Goal: Task Accomplishment & Management: Manage account settings

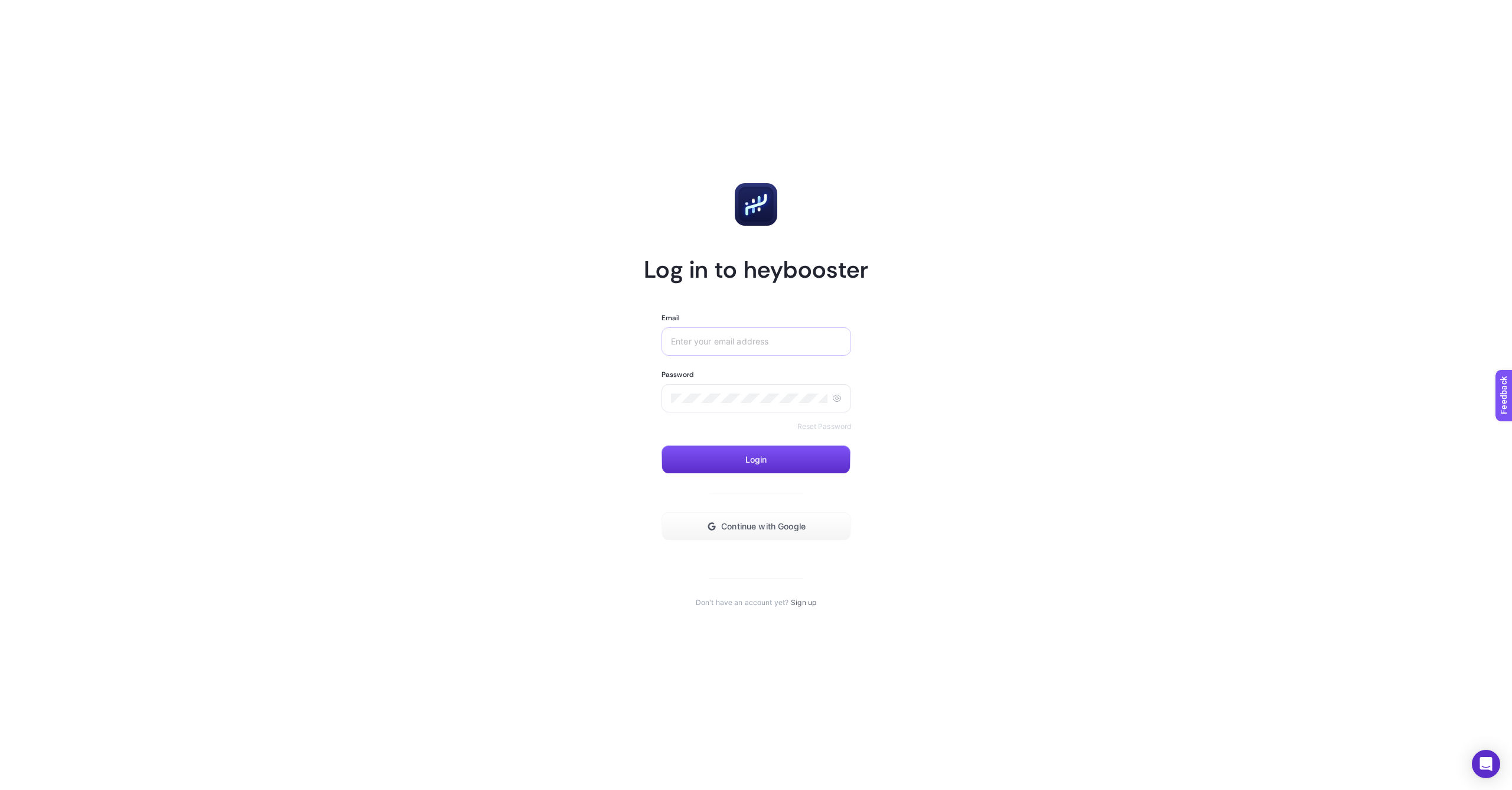
click at [726, 328] on div at bounding box center [756, 341] width 189 height 29
type input "[EMAIL_ADDRESS][DOMAIN_NAME]"
click at [709, 535] on button "Continue with Google" at bounding box center [756, 526] width 189 height 29
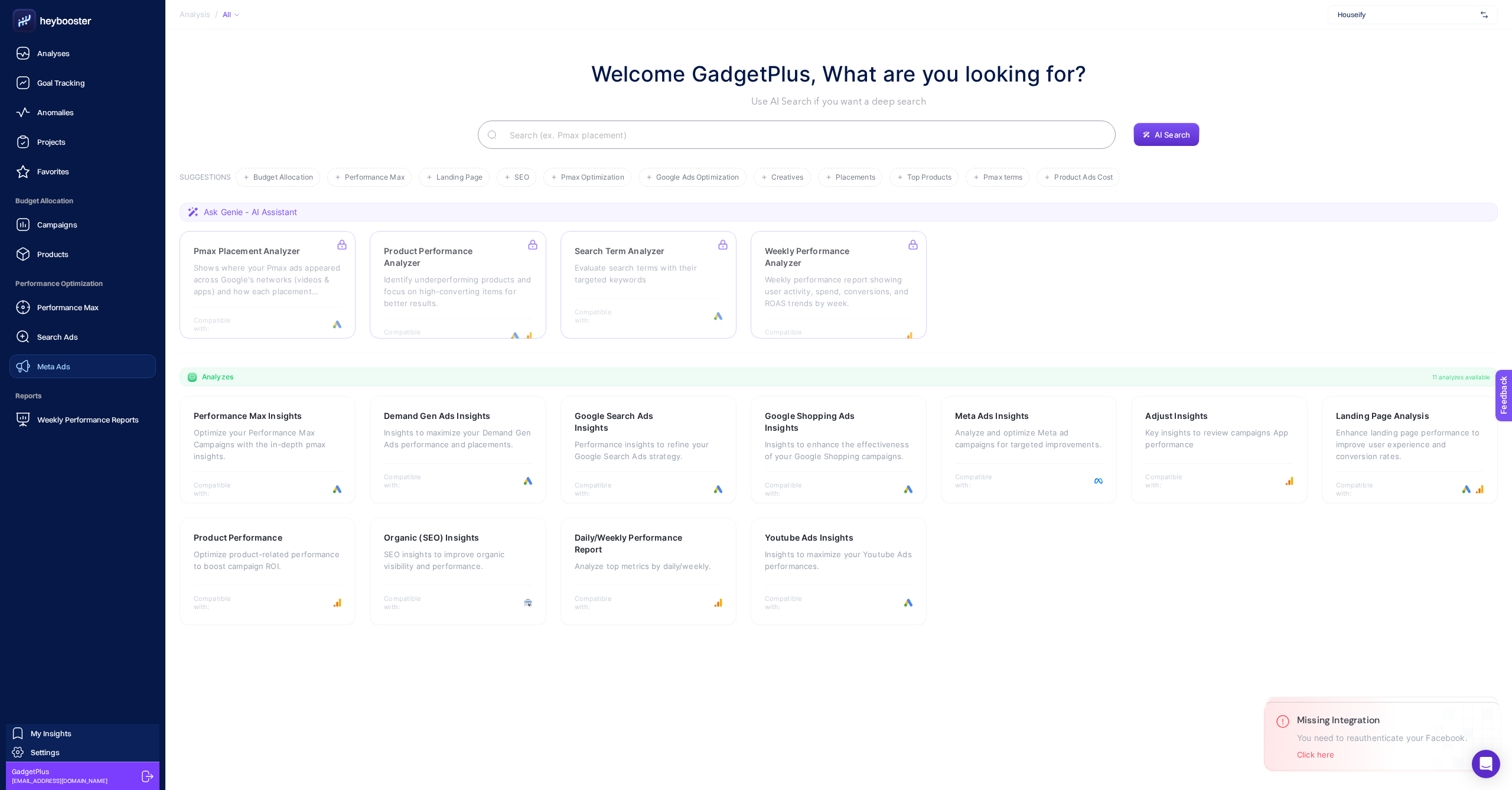
click at [102, 369] on link "Meta Ads" at bounding box center [82, 366] width 146 height 23
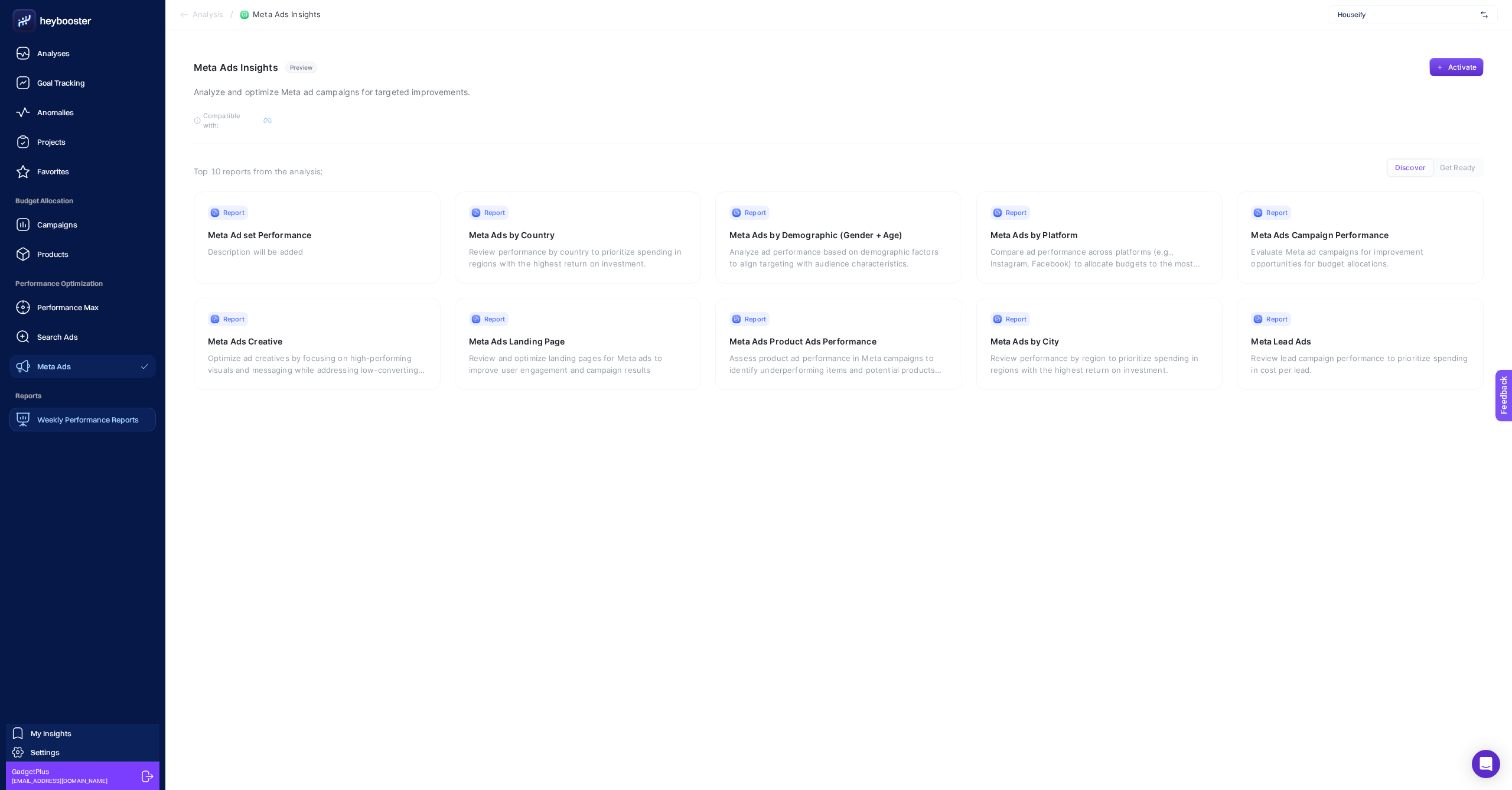
click at [39, 417] on span "Weekly Performance Reports" at bounding box center [88, 419] width 102 height 10
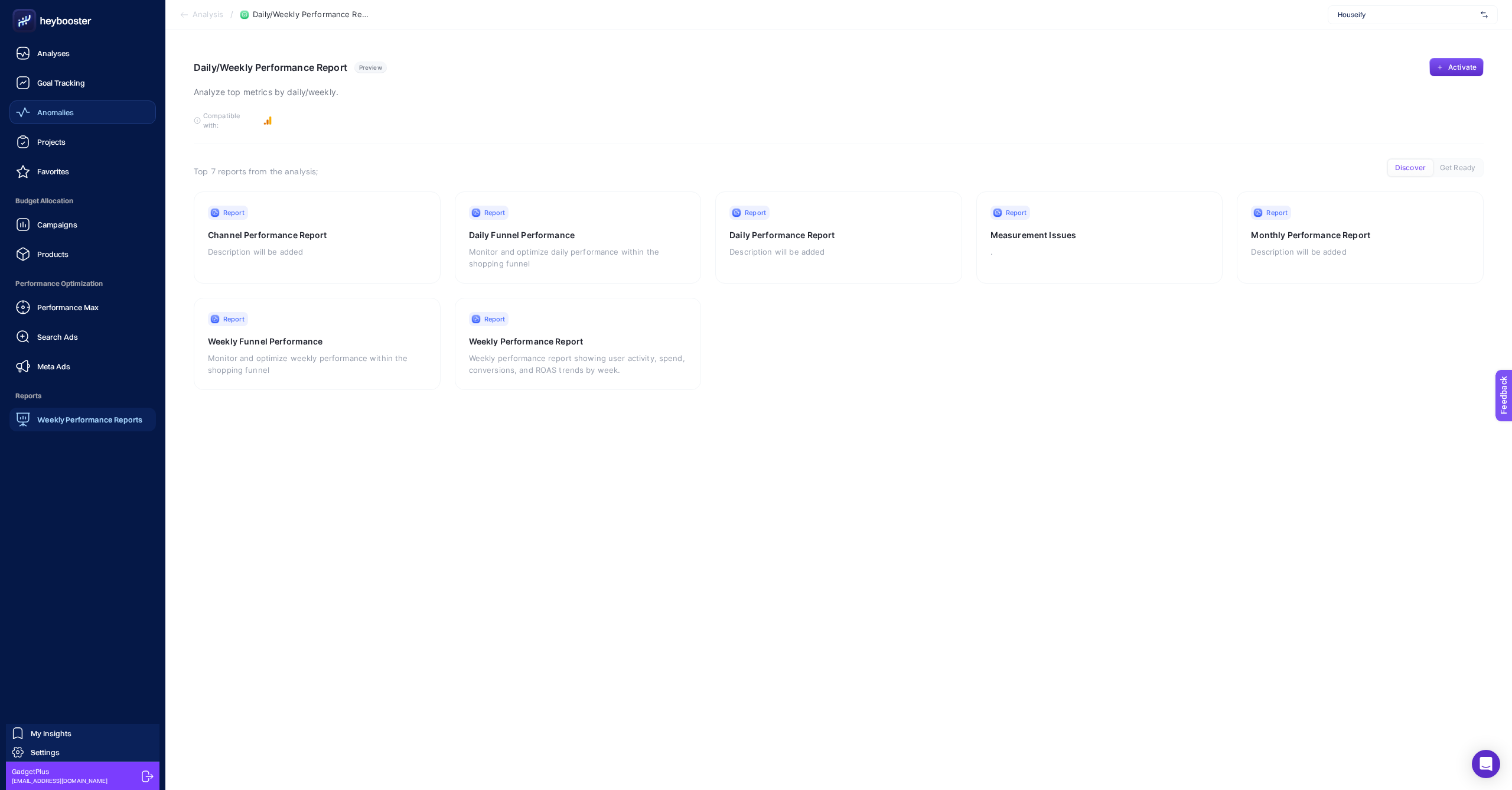
click at [36, 109] on div "Anomalies" at bounding box center [44, 112] width 58 height 14
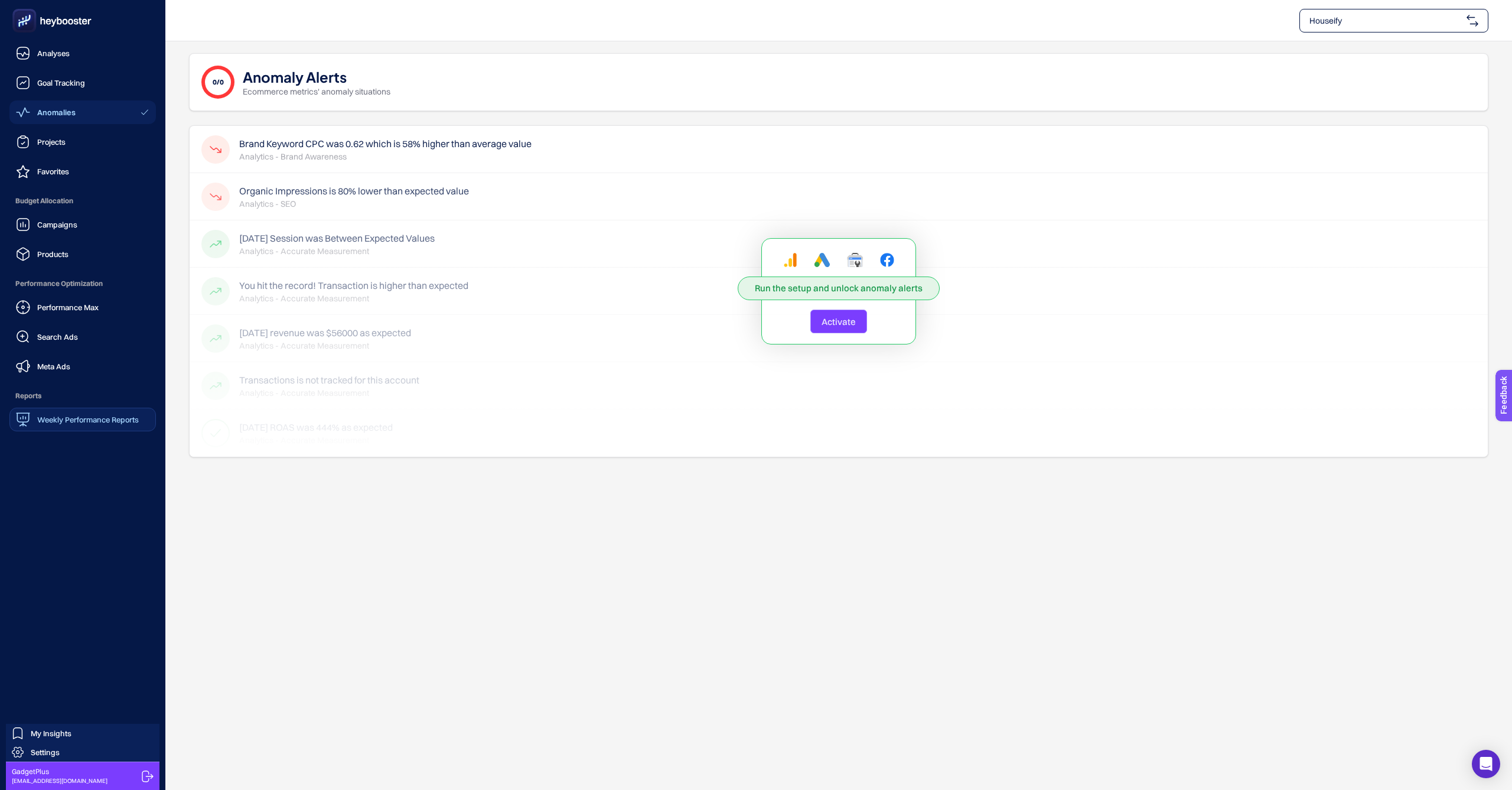
click at [86, 70] on ul "Analyses Goal Tracking Anomalies Projects Favorites Budget Allocation Campaigns…" at bounding box center [82, 236] width 146 height 390
click at [78, 86] on span "Goal Tracking" at bounding box center [61, 82] width 48 height 10
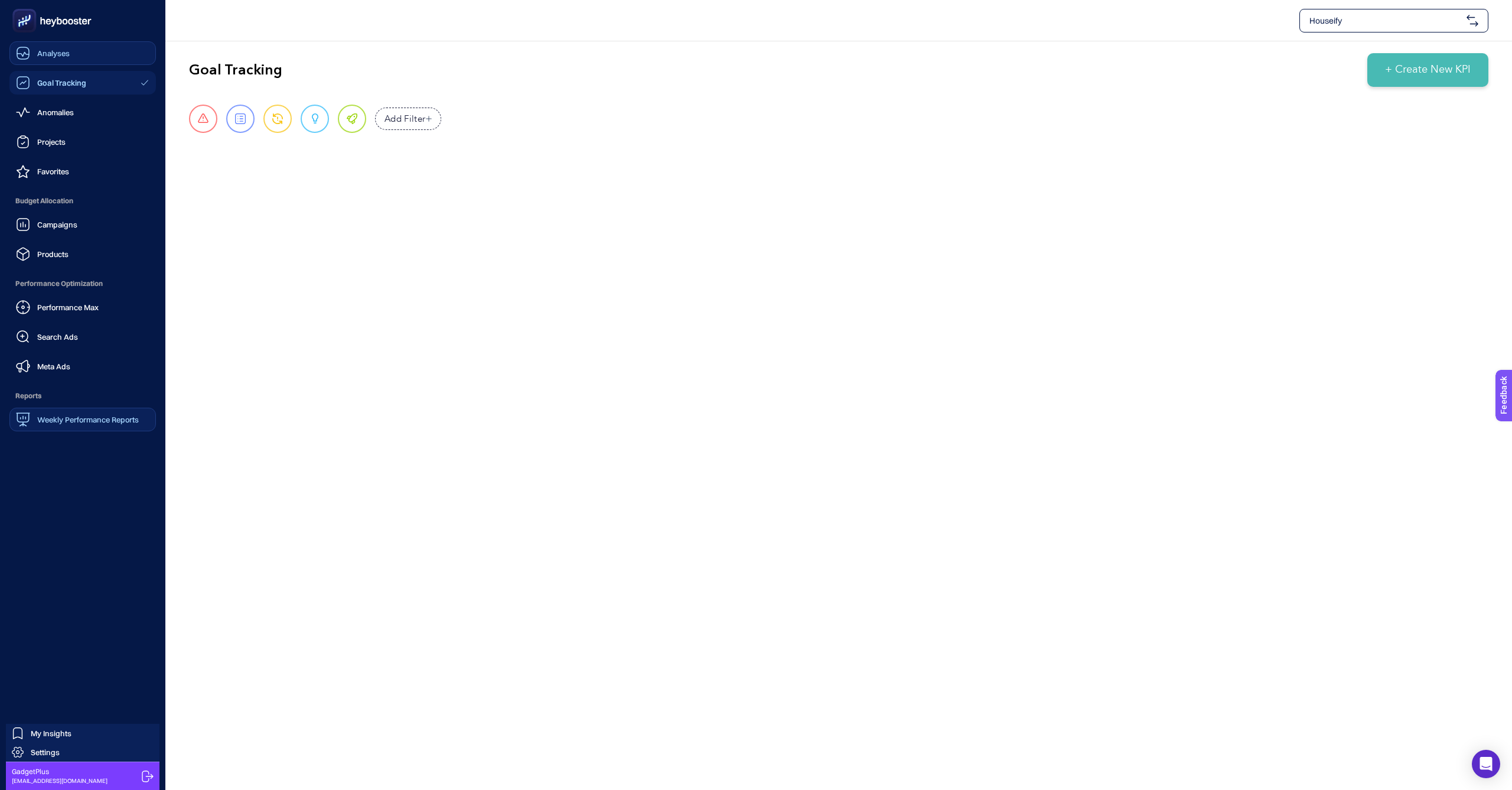
click at [23, 49] on icon at bounding box center [22, 53] width 14 height 14
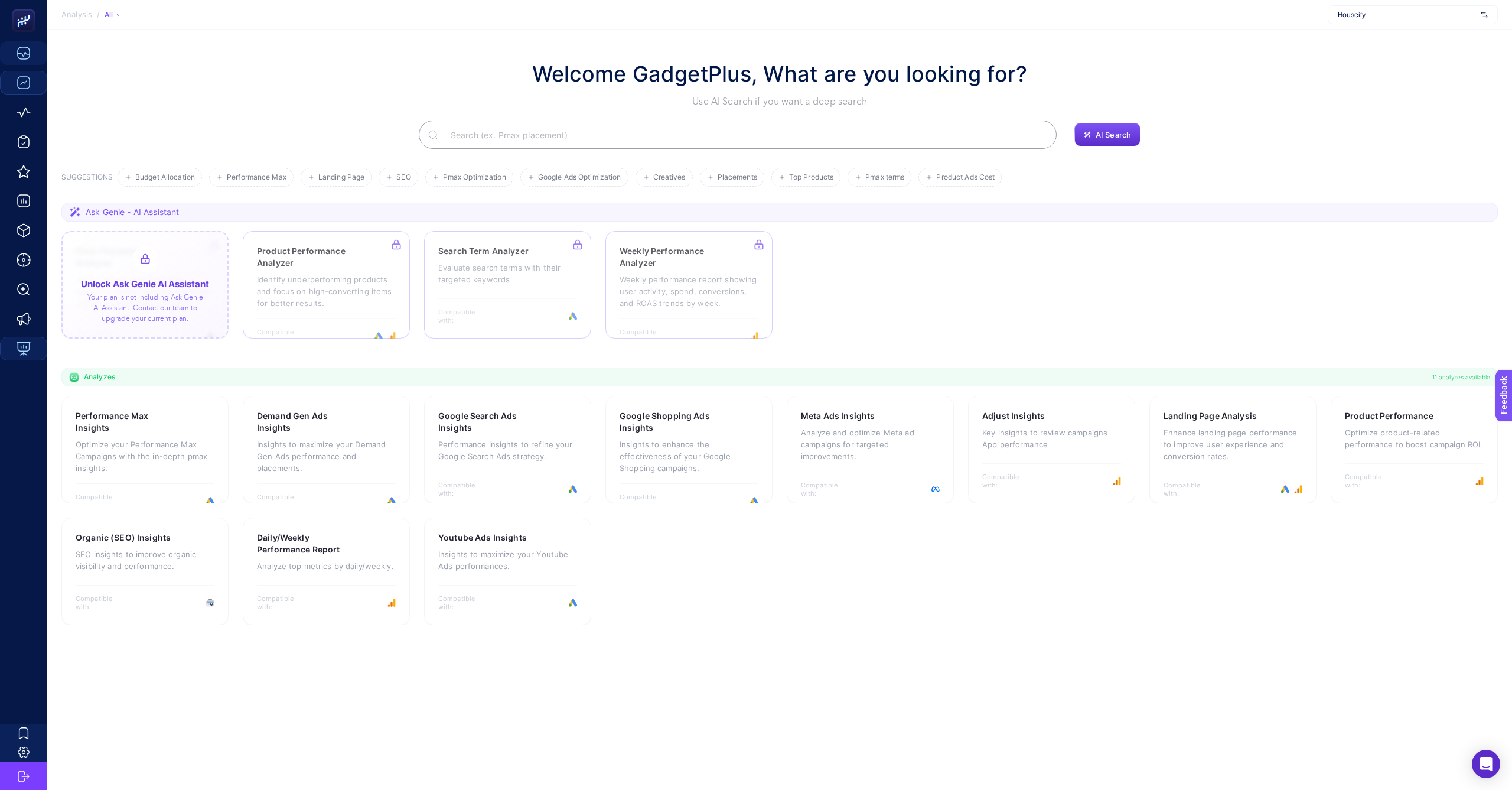
click at [140, 318] on div at bounding box center [144, 284] width 167 height 107
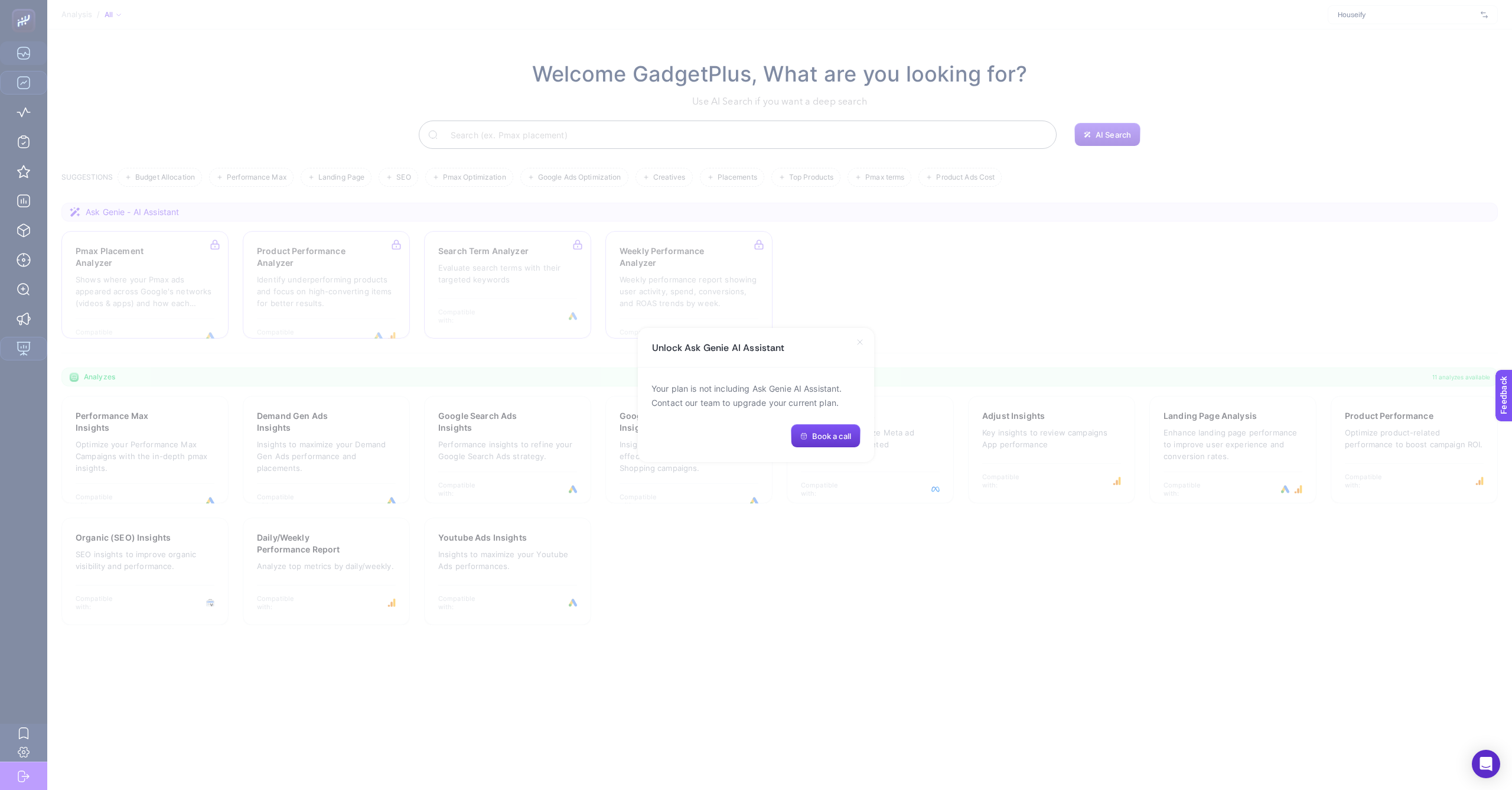
click at [816, 443] on button "Book a call" at bounding box center [826, 436] width 70 height 23
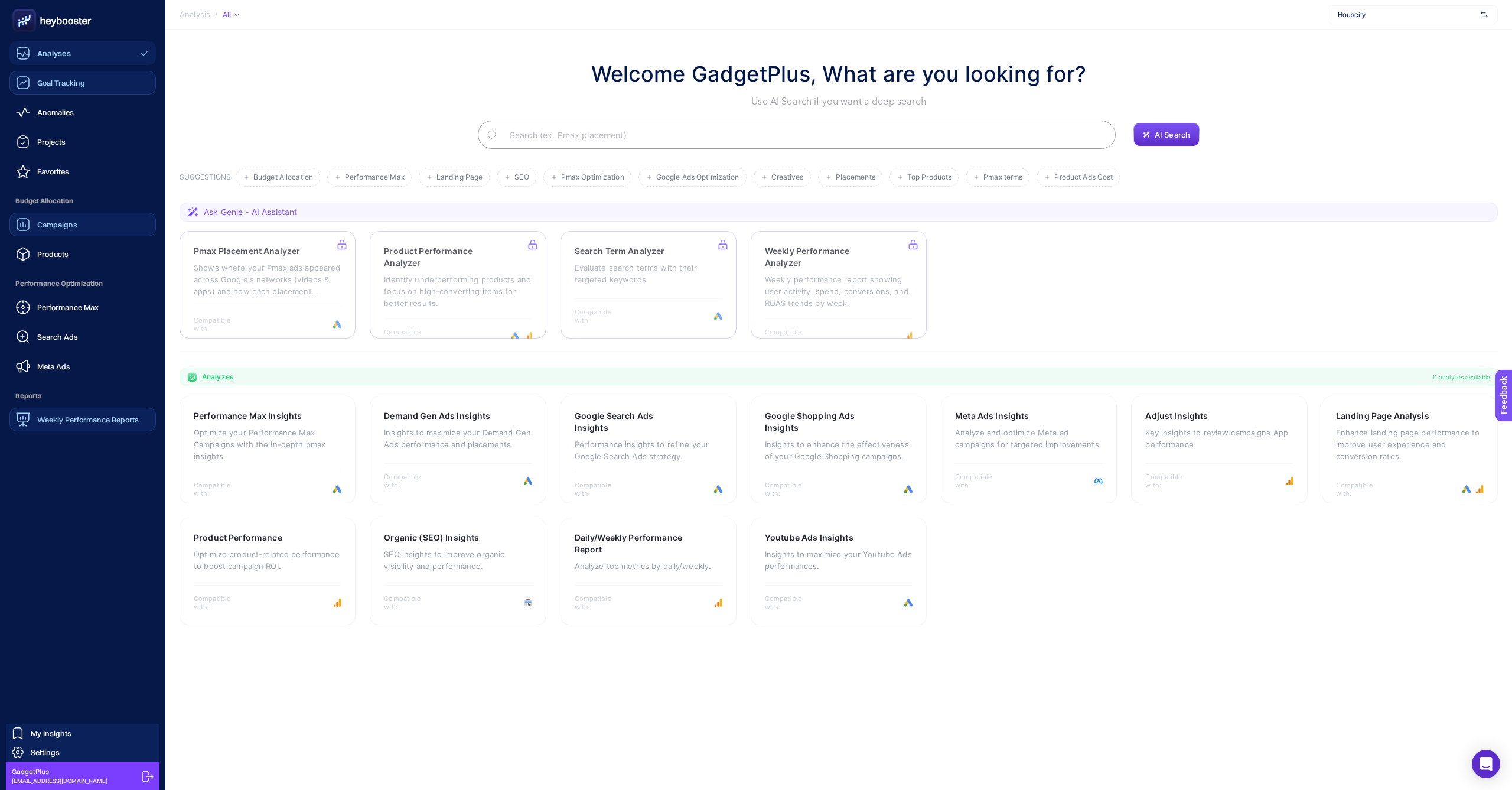
click at [29, 232] on link "Campaigns" at bounding box center [82, 224] width 146 height 23
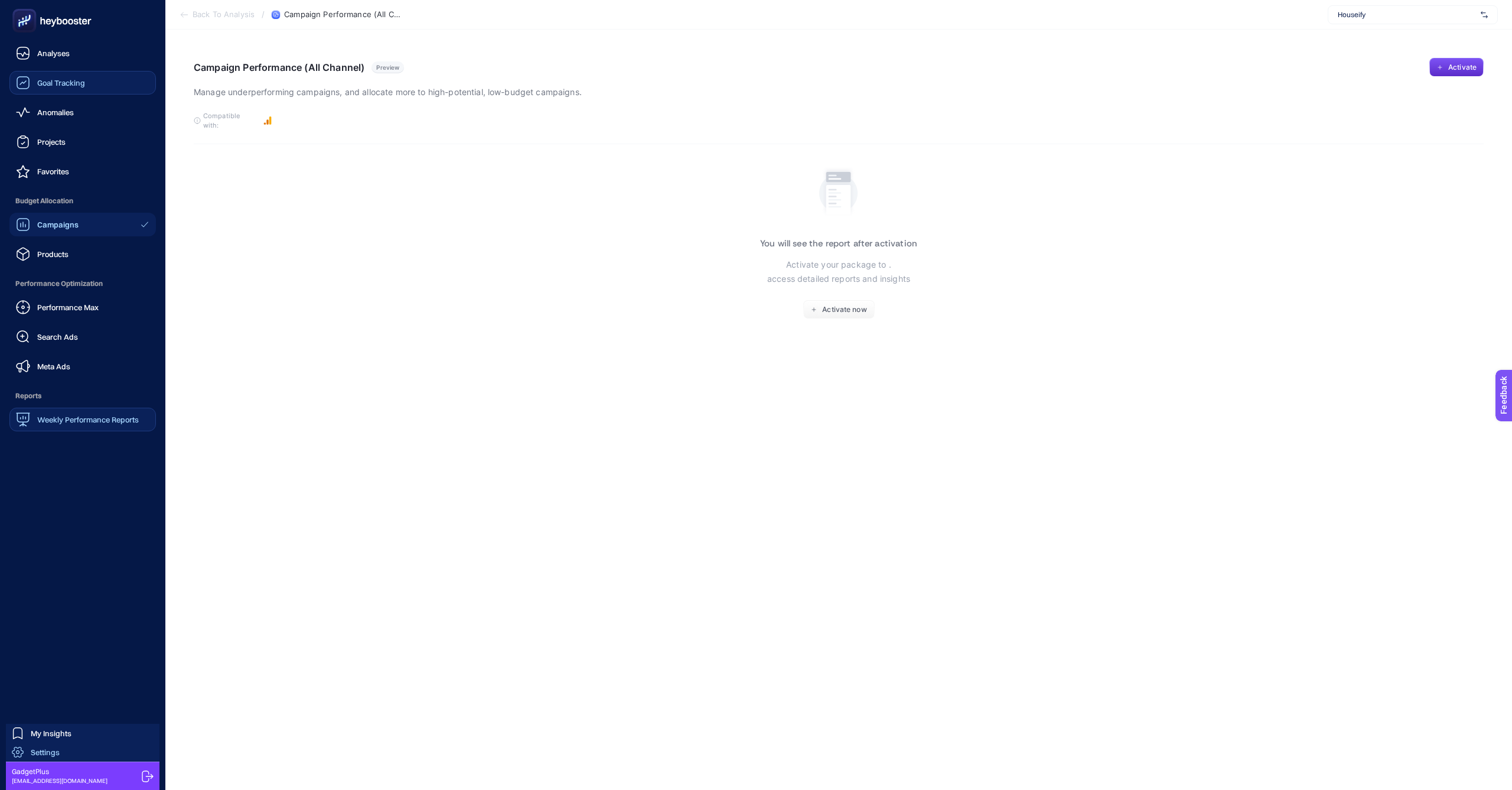
click at [33, 750] on span "Settings" at bounding box center [45, 751] width 29 height 10
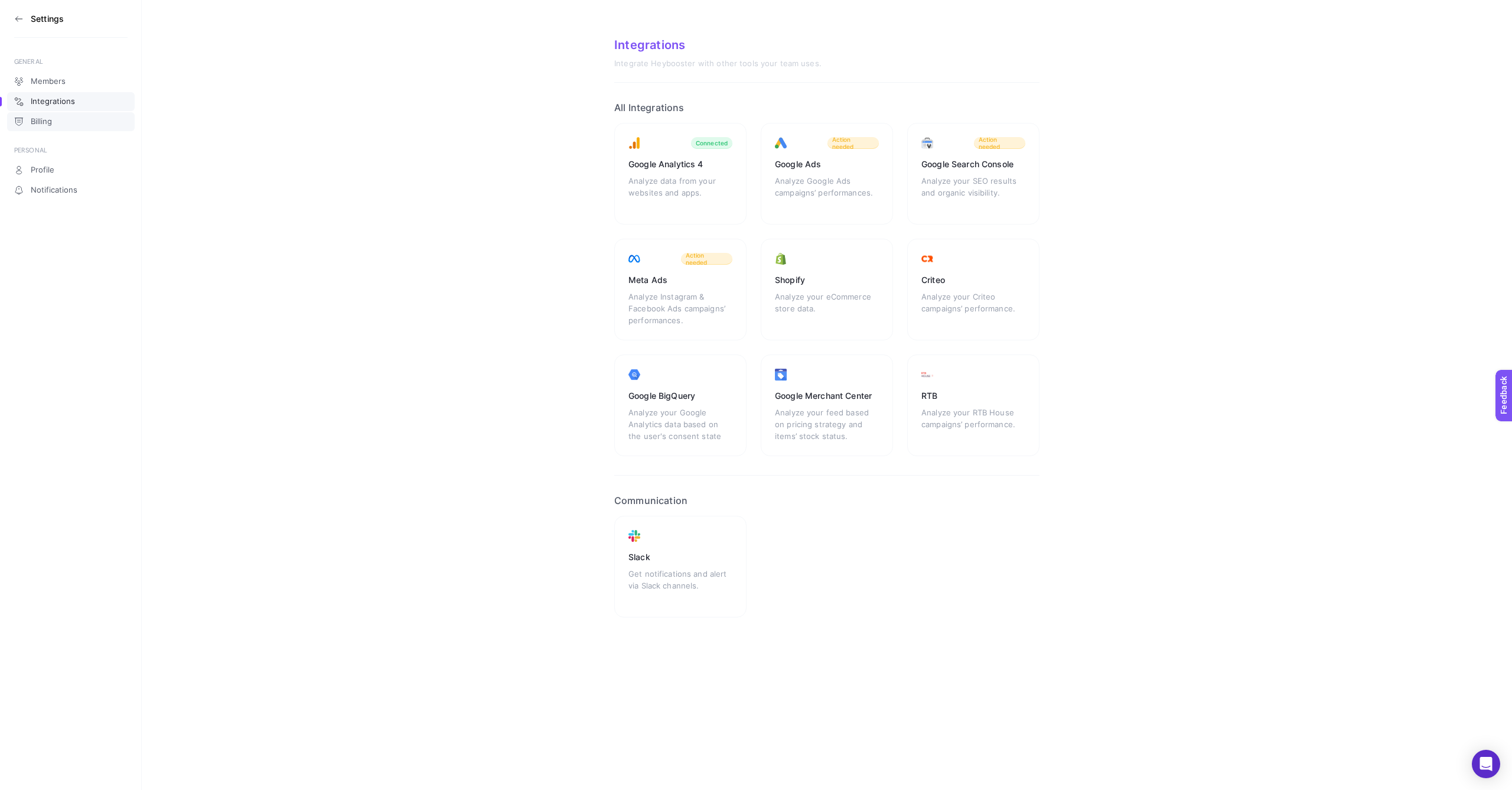
click at [41, 114] on link "Billing" at bounding box center [71, 122] width 128 height 19
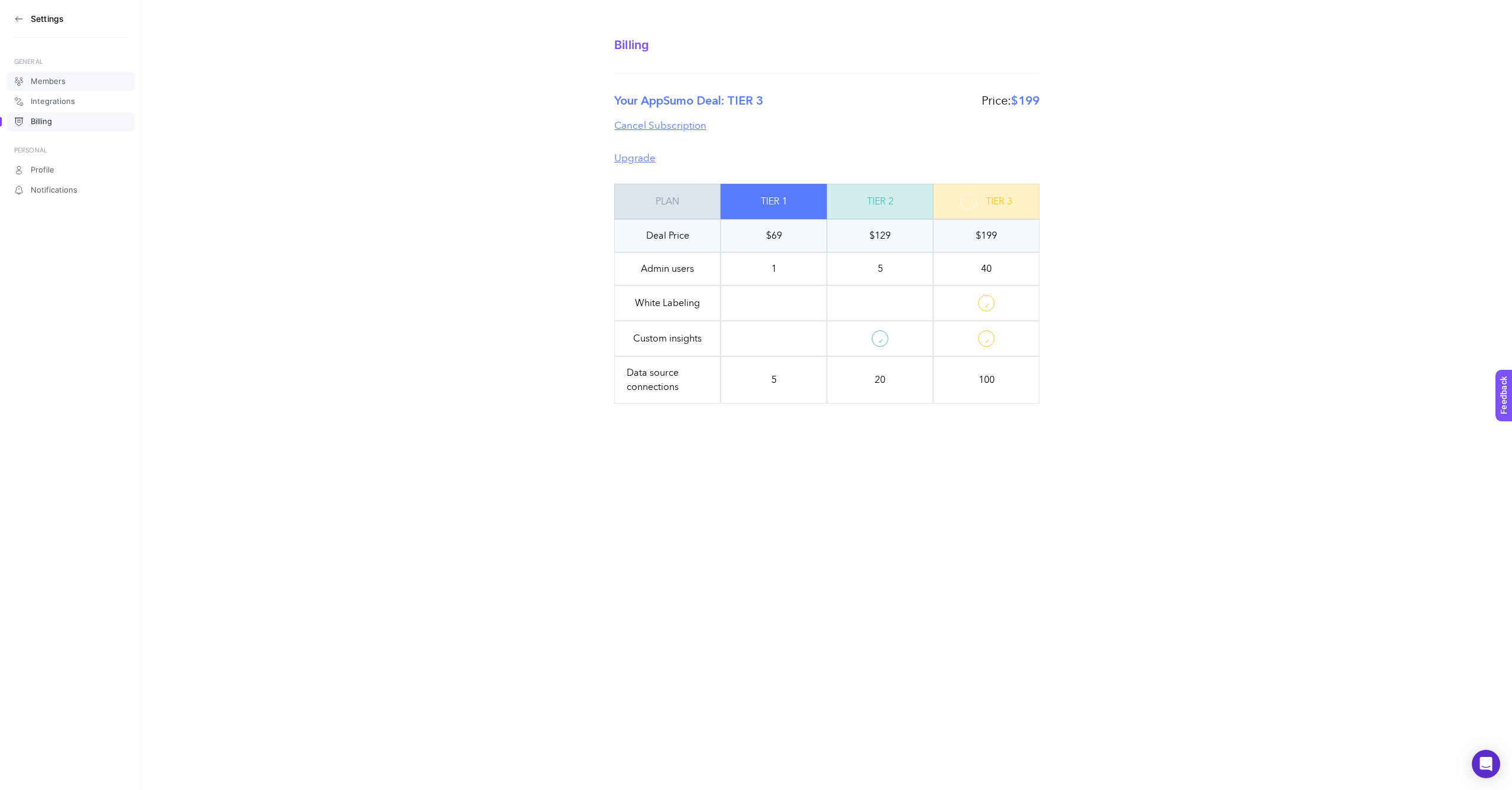
click at [40, 80] on span "Members" at bounding box center [48, 81] width 35 height 10
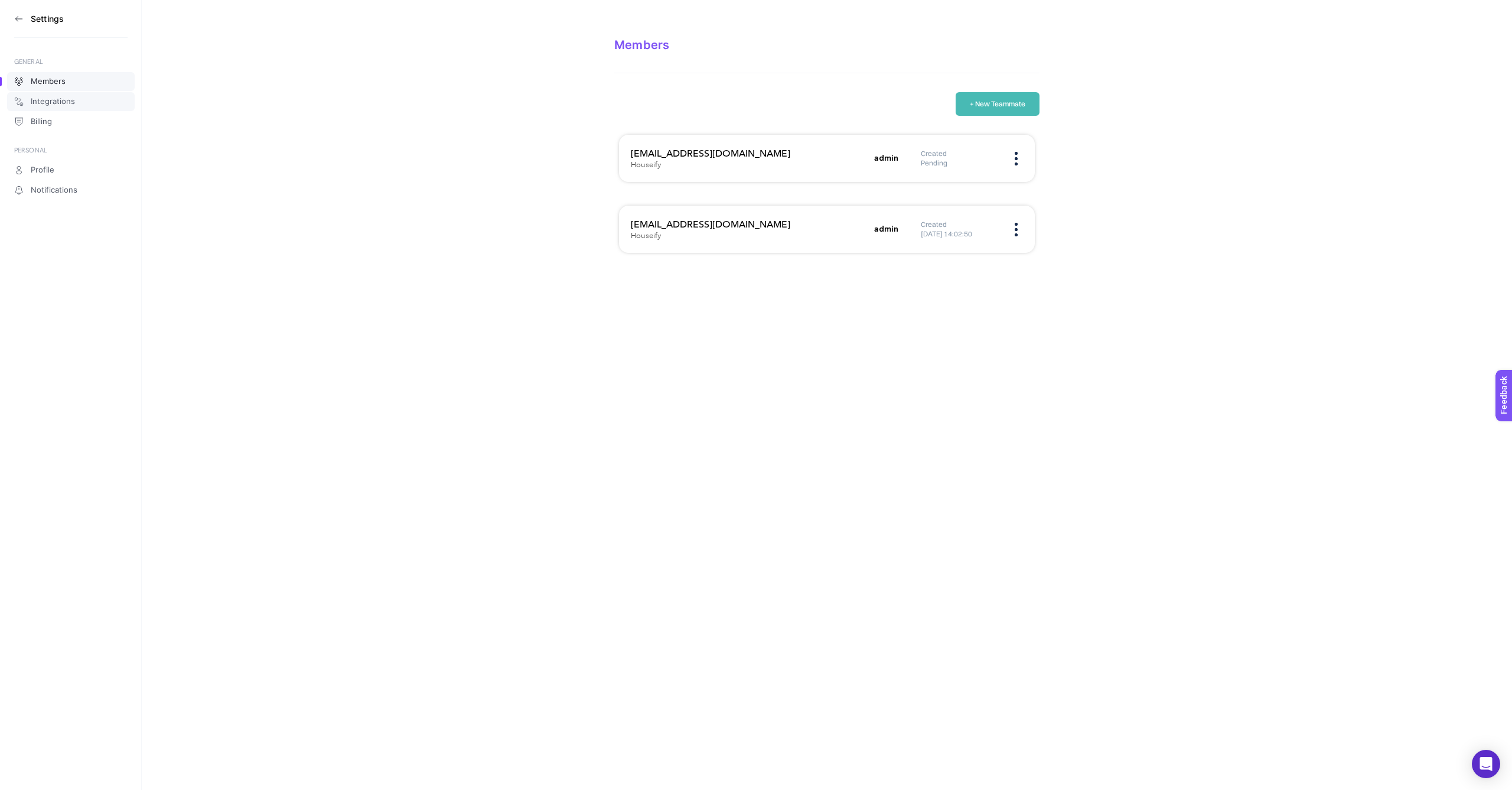
click at [36, 99] on span "Integrations" at bounding box center [53, 101] width 44 height 10
